Goal: Communication & Community: Ask a question

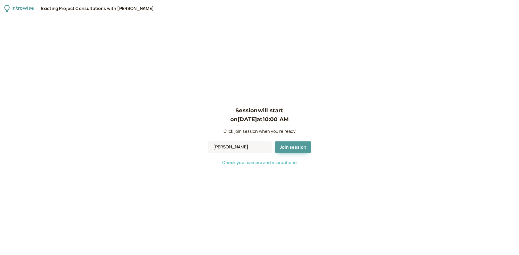
click at [280, 164] on span "Check your camera and microphone" at bounding box center [259, 163] width 75 height 6
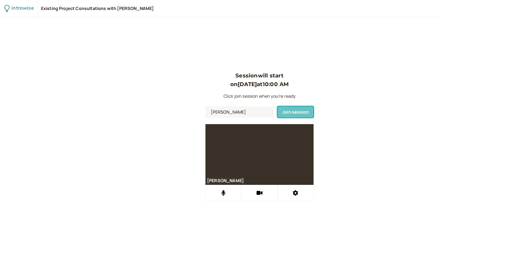
click at [296, 112] on span "Join session" at bounding box center [295, 112] width 26 height 6
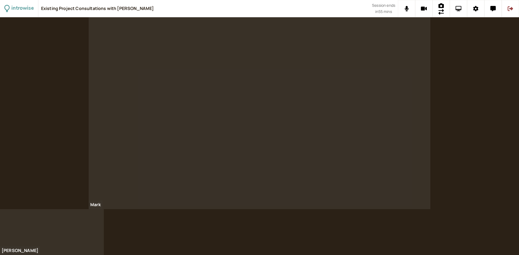
click at [460, 12] on button at bounding box center [458, 8] width 17 height 17
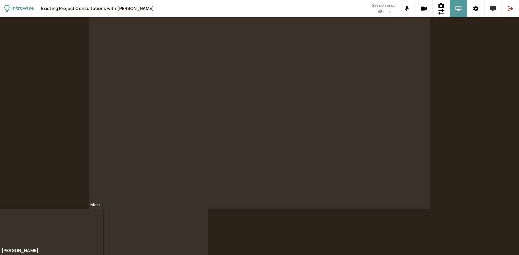
click at [461, 11] on icon at bounding box center [492, 8] width 5 height 5
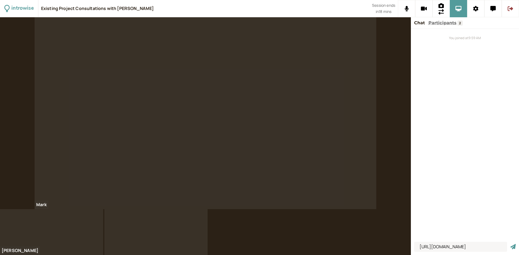
type input "[URL][DOMAIN_NAME]"
click at [461, 246] on div "[URL][DOMAIN_NAME]" at bounding box center [465, 247] width 108 height 15
click at [461, 246] on icon "submit" at bounding box center [512, 246] width 5 height 5
click at [455, 250] on input at bounding box center [460, 247] width 93 height 10
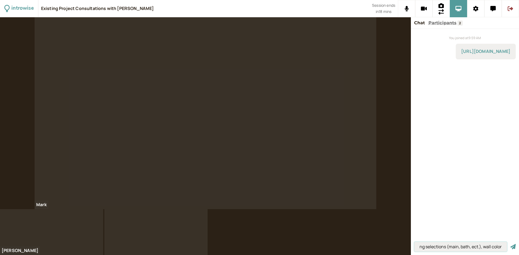
type input "I need ceiling heights & flooring selections (main, bath, ect.), wall color"
click at [461, 244] on button "submit" at bounding box center [512, 247] width 5 height 6
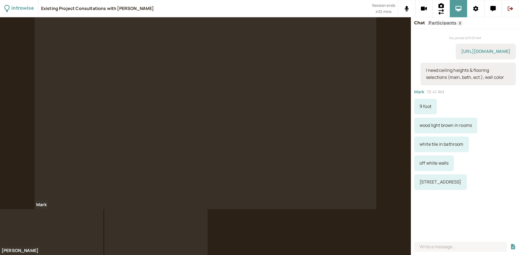
drag, startPoint x: 466, startPoint y: 185, endPoint x: 464, endPoint y: 181, distance: 4.6
click at [461, 185] on div "[STREET_ADDRESS]" at bounding box center [440, 183] width 53 height 16
click at [461, 181] on div "[STREET_ADDRESS]" at bounding box center [440, 183] width 53 height 16
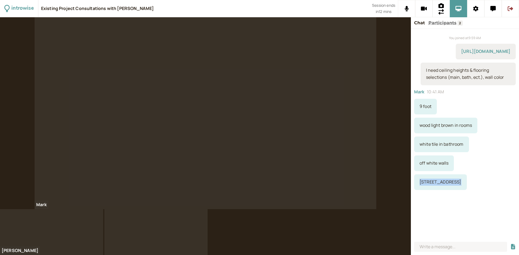
copy div "[STREET_ADDRESS]"
click at [461, 11] on icon at bounding box center [510, 8] width 5 height 5
